Goal: Information Seeking & Learning: Learn about a topic

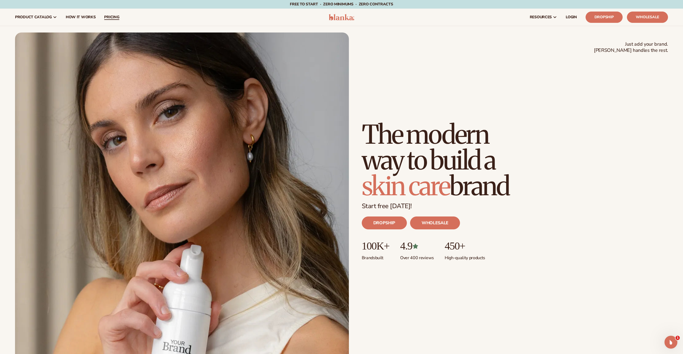
click at [115, 17] on span "pricing" at bounding box center [111, 17] width 15 height 4
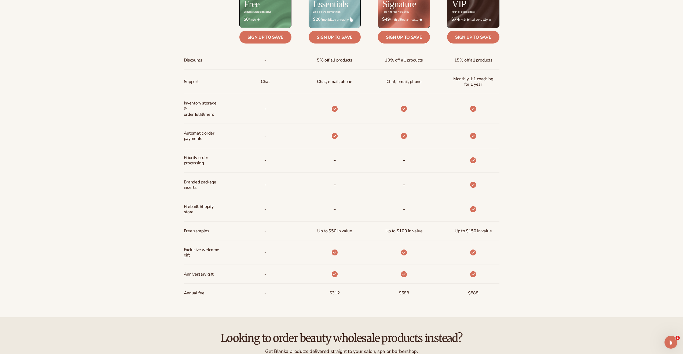
scroll to position [350, 0]
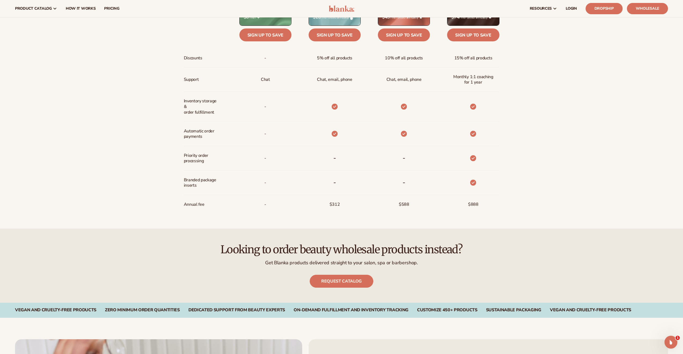
scroll to position [284, 0]
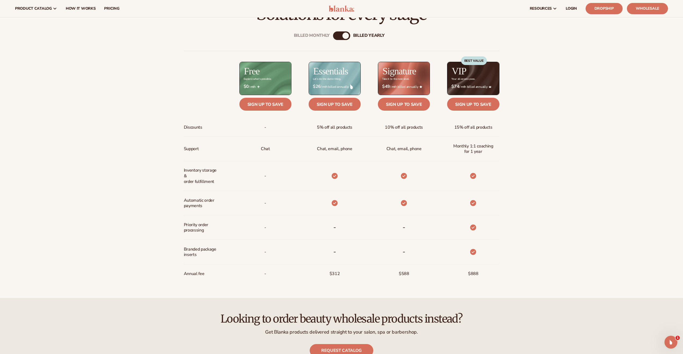
scroll to position [282, 0]
click at [336, 35] on div "Billed Monthly" at bounding box center [336, 36] width 6 height 6
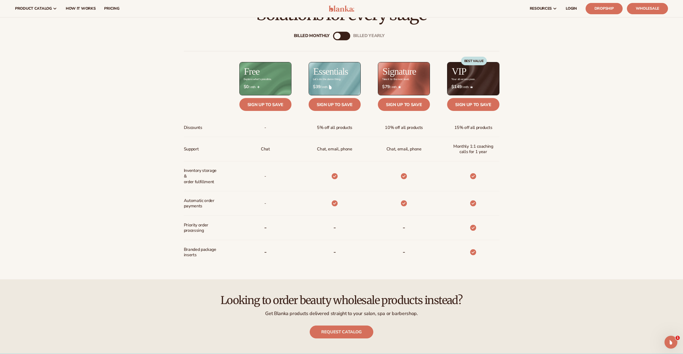
click at [345, 32] on div "Billed Monthly billed Yearly" at bounding box center [341, 36] width 17 height 9
click at [345, 37] on div "billed Yearly" at bounding box center [347, 36] width 6 height 6
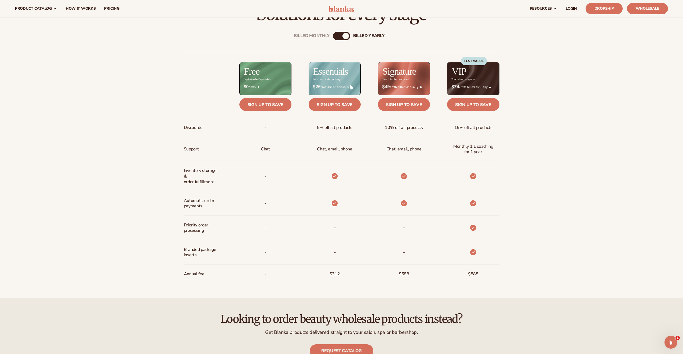
click at [336, 35] on div "Billed Monthly" at bounding box center [336, 36] width 6 height 6
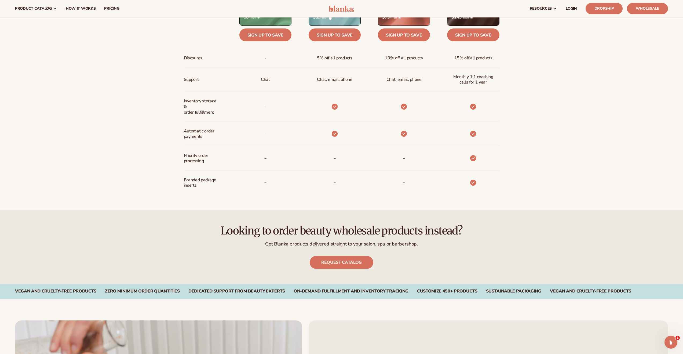
scroll to position [0, 0]
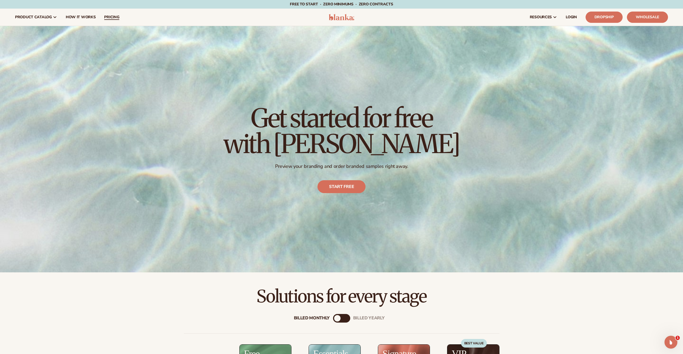
click at [113, 16] on span "pricing" at bounding box center [111, 17] width 15 height 4
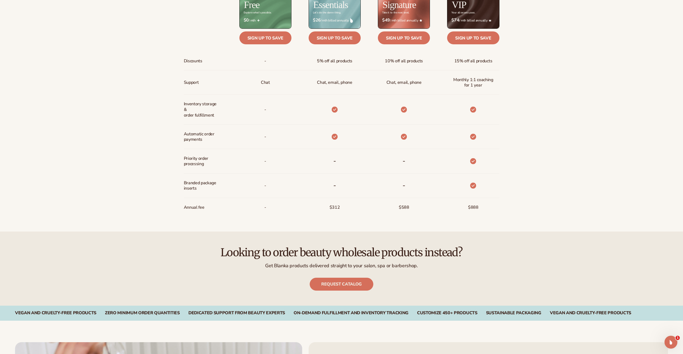
scroll to position [394, 0]
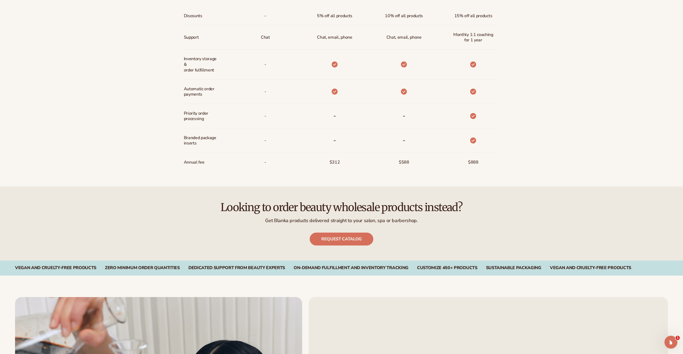
drag, startPoint x: 168, startPoint y: 104, endPoint x: 169, endPoint y: 100, distance: 3.5
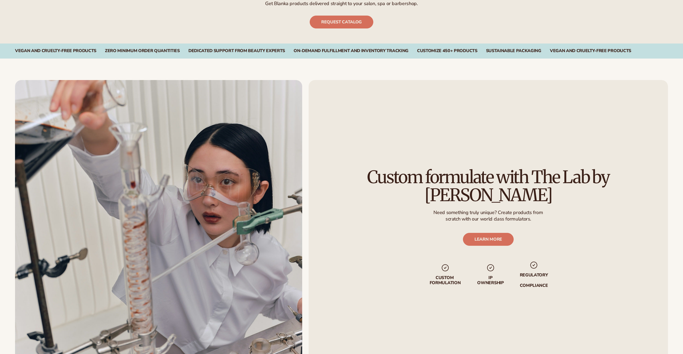
scroll to position [389, 0]
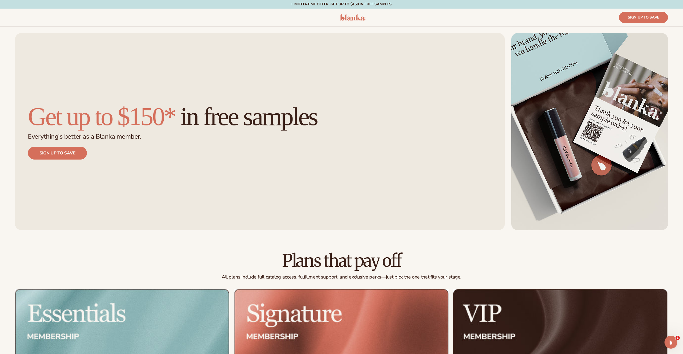
scroll to position [10, 0]
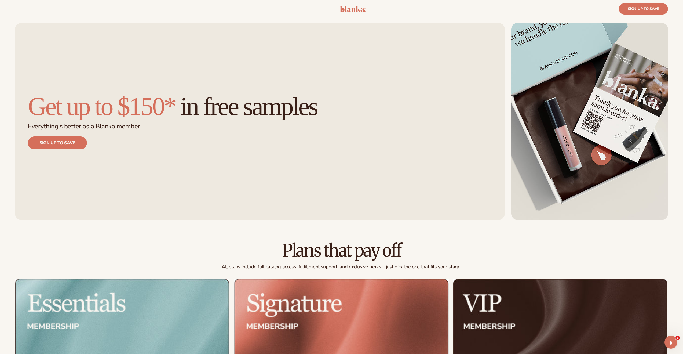
click at [270, 94] on h1 "Get up to $150* in free samples" at bounding box center [260, 106] width 464 height 26
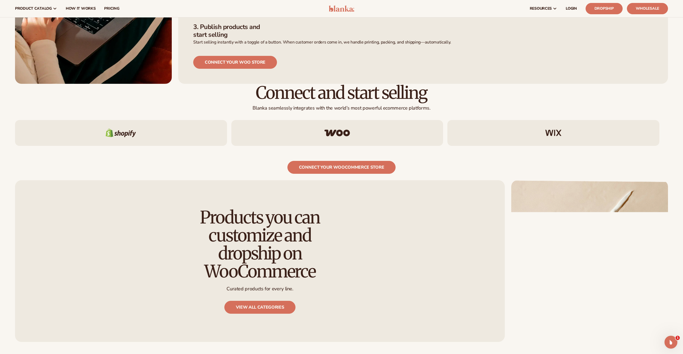
scroll to position [247, 0]
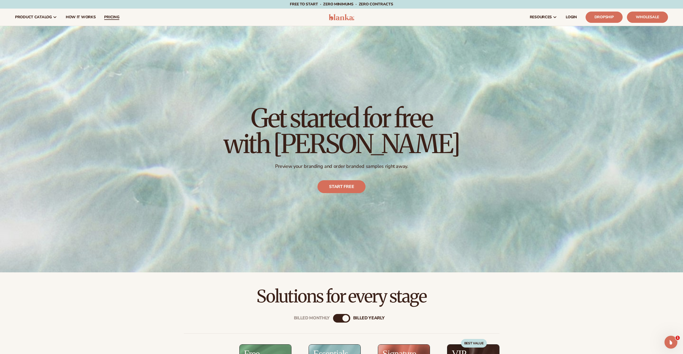
click at [107, 18] on span "pricing" at bounding box center [111, 17] width 15 height 4
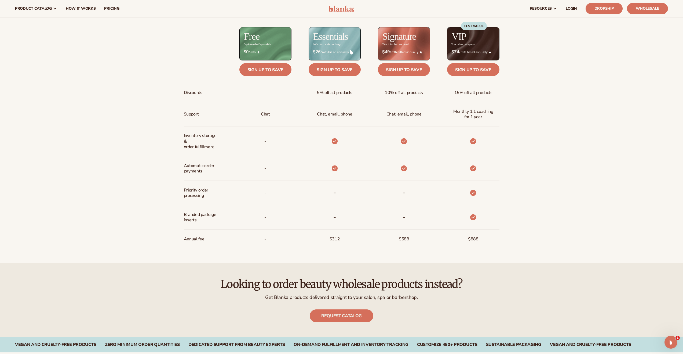
scroll to position [229, 0]
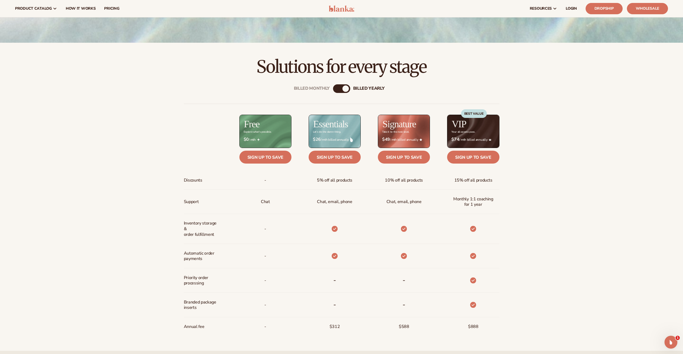
click at [337, 88] on div "Billed Monthly" at bounding box center [336, 88] width 6 height 6
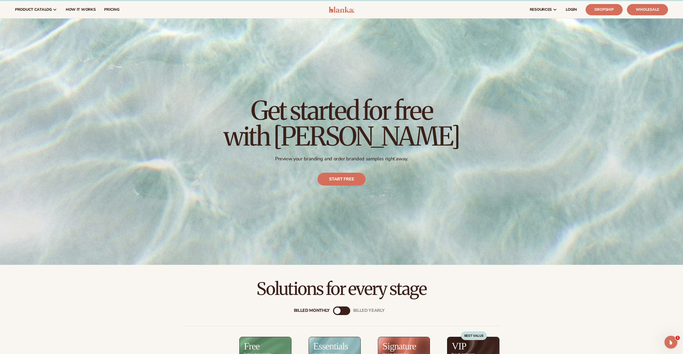
scroll to position [0, 0]
